Goal: Check status: Check status

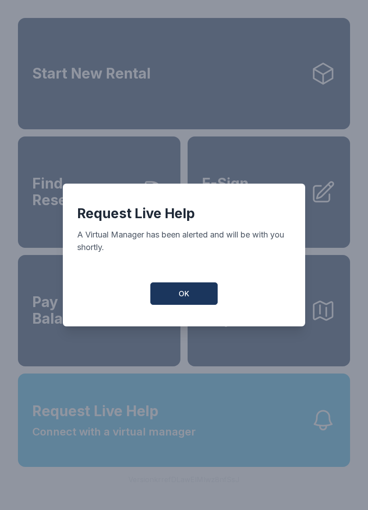
click at [171, 305] on button "OK" at bounding box center [183, 293] width 67 height 22
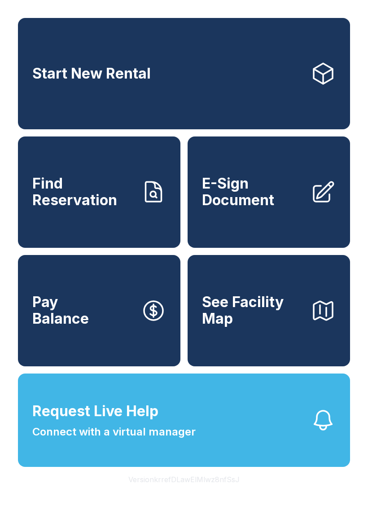
click at [115, 223] on link "Find Reservation" at bounding box center [99, 192] width 163 height 111
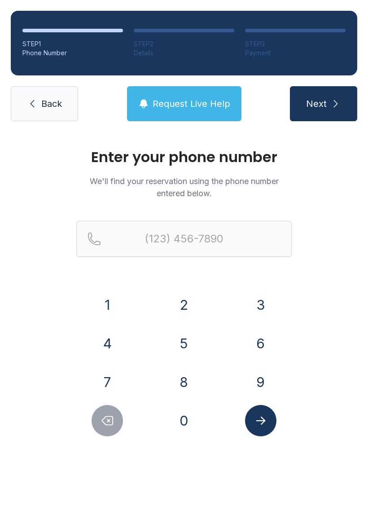
click at [265, 337] on button "6" at bounding box center [260, 343] width 31 height 31
click at [253, 300] on button "3" at bounding box center [260, 304] width 31 height 31
click at [103, 300] on button "1" at bounding box center [107, 304] width 31 height 31
click at [260, 340] on button "6" at bounding box center [260, 343] width 31 height 31
click at [183, 384] on button "8" at bounding box center [183, 381] width 31 height 31
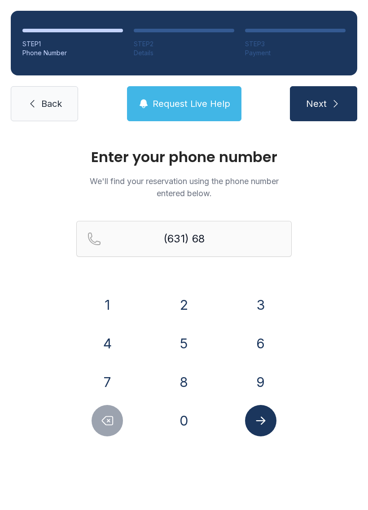
click at [109, 301] on button "1" at bounding box center [107, 304] width 31 height 31
click at [261, 339] on button "6" at bounding box center [260, 343] width 31 height 31
click at [258, 342] on button "6" at bounding box center [260, 343] width 31 height 31
click at [257, 341] on button "6" at bounding box center [260, 343] width 31 height 31
click at [259, 373] on button "9" at bounding box center [260, 381] width 31 height 31
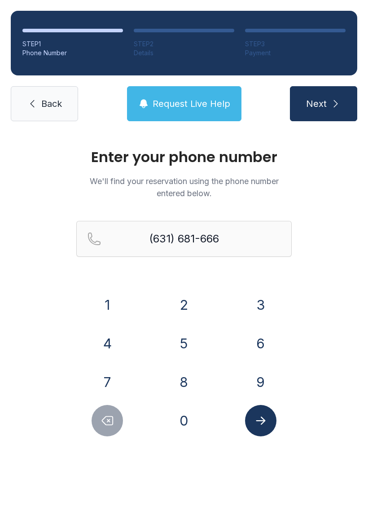
type input "[PHONE_NUMBER]"
click at [259, 416] on icon "Submit lookup form" at bounding box center [260, 420] width 13 height 13
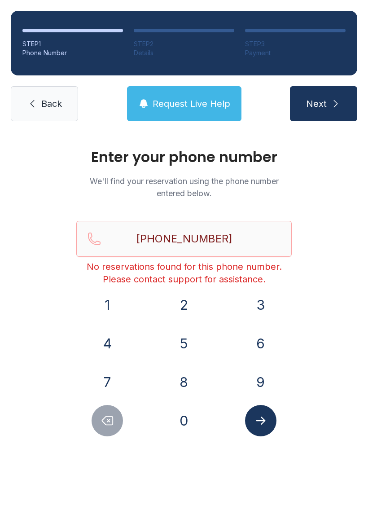
click at [40, 115] on link "Back" at bounding box center [44, 103] width 67 height 35
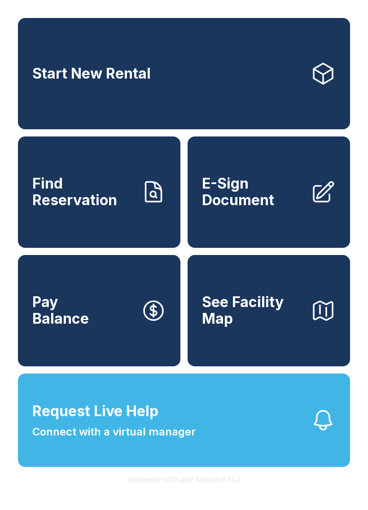
click at [135, 212] on link "Find Reservation" at bounding box center [99, 192] width 163 height 111
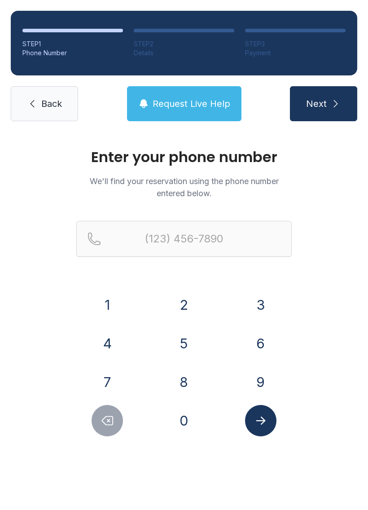
click at [259, 336] on button "6" at bounding box center [260, 343] width 31 height 31
click at [248, 302] on button "3" at bounding box center [260, 304] width 31 height 31
click at [102, 303] on button "1" at bounding box center [107, 304] width 31 height 31
click at [256, 341] on button "6" at bounding box center [260, 343] width 31 height 31
click at [178, 385] on button "8" at bounding box center [183, 381] width 31 height 31
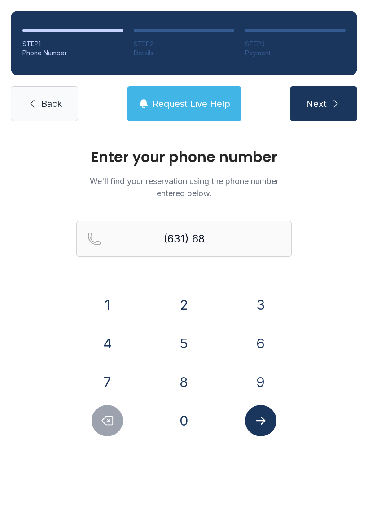
click at [115, 303] on button "1" at bounding box center [107, 304] width 31 height 31
click at [268, 354] on button "6" at bounding box center [260, 343] width 31 height 31
click at [267, 353] on button "6" at bounding box center [260, 343] width 31 height 31
click at [261, 344] on button "6" at bounding box center [260, 343] width 31 height 31
click at [255, 376] on button "9" at bounding box center [260, 381] width 31 height 31
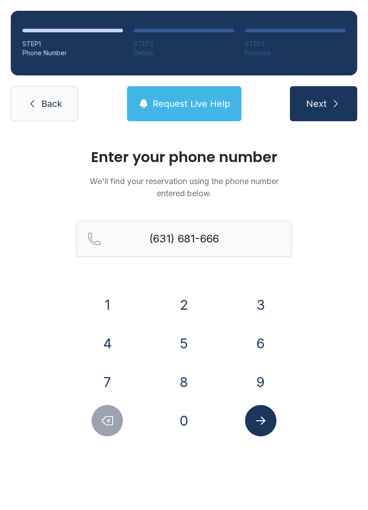
type input "[PHONE_NUMBER]"
click at [252, 419] on button "Submit lookup form" at bounding box center [260, 420] width 31 height 31
